Goal: Task Accomplishment & Management: Manage account settings

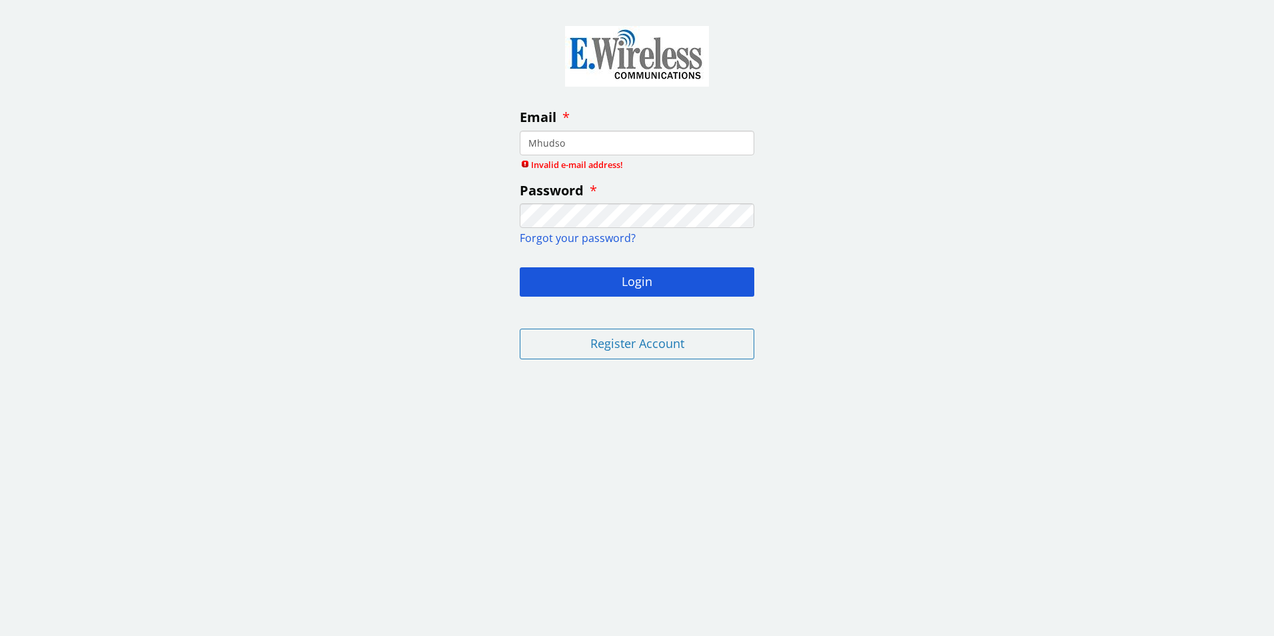
type input "[PERSON_NAME][EMAIL_ADDRESS][DOMAIN_NAME]"
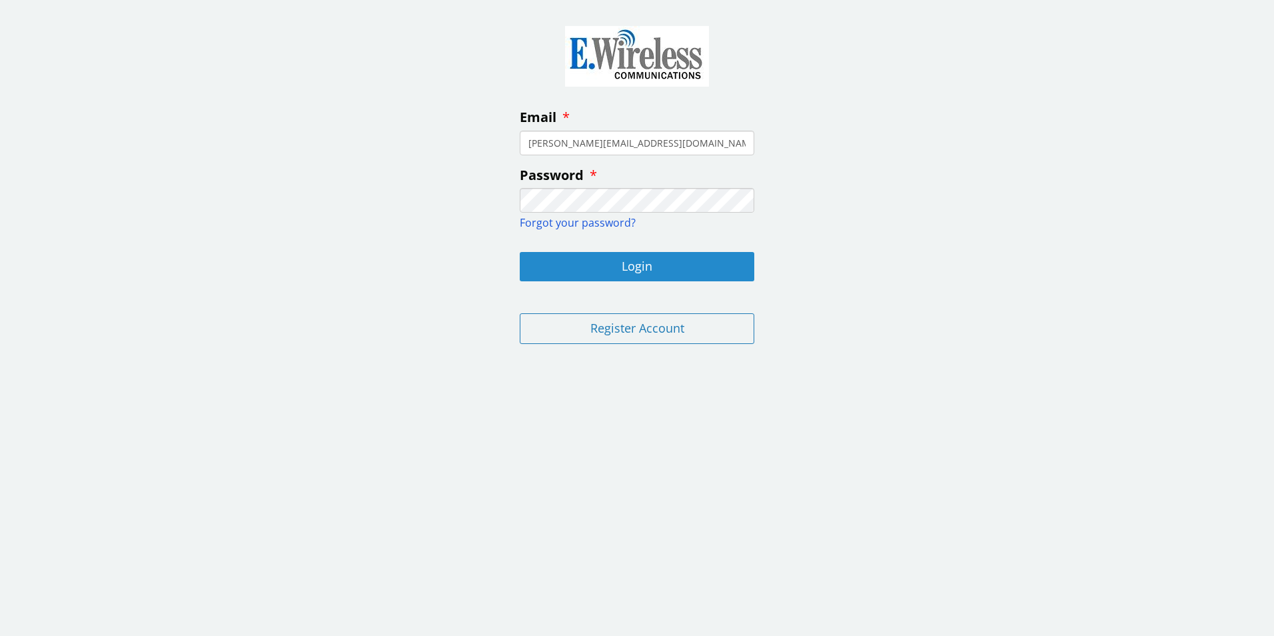
click at [620, 265] on button "Login" at bounding box center [637, 266] width 235 height 29
click at [590, 267] on button "Login" at bounding box center [637, 266] width 235 height 29
